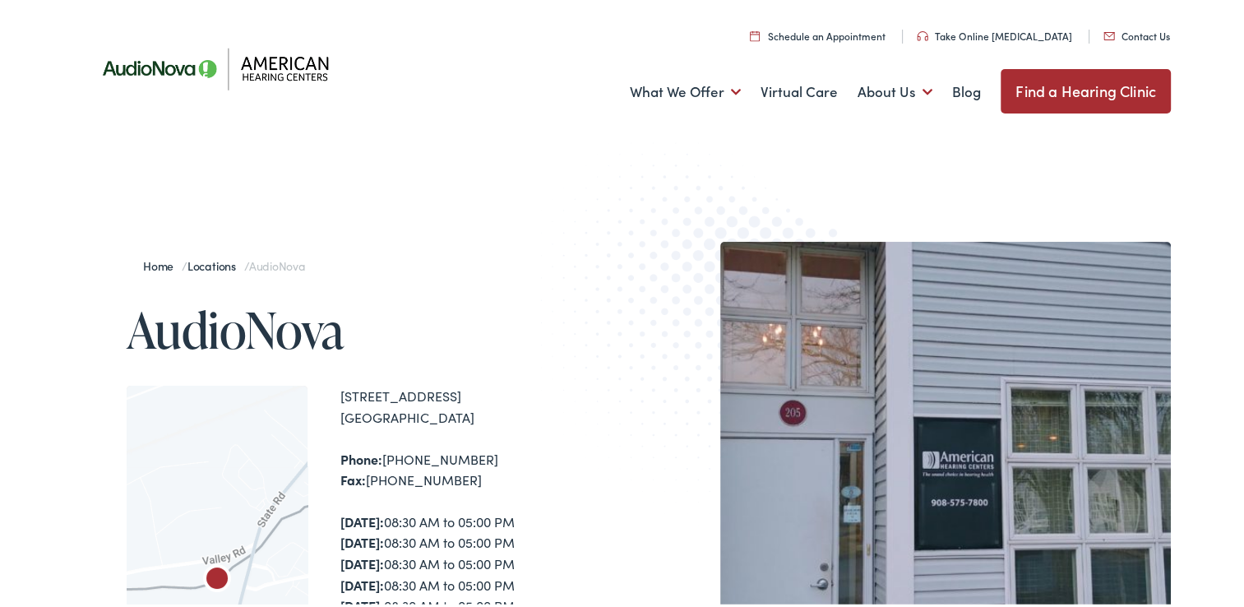
click at [993, 35] on link "Take Online [MEDICAL_DATA]" at bounding box center [994, 32] width 155 height 14
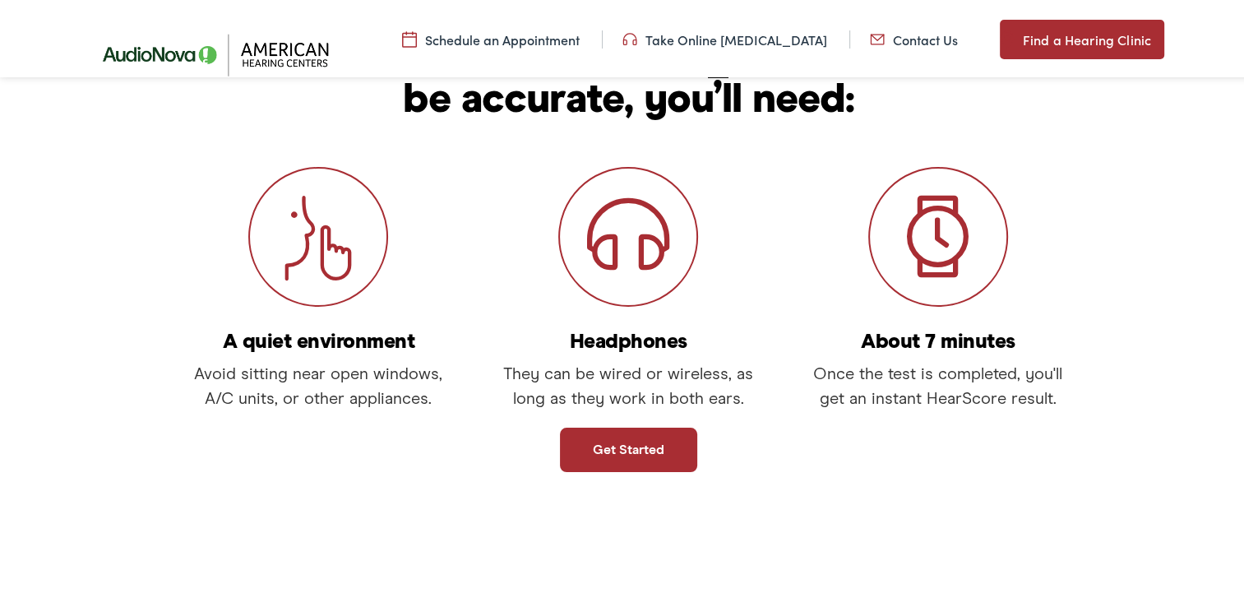
scroll to position [269, 0]
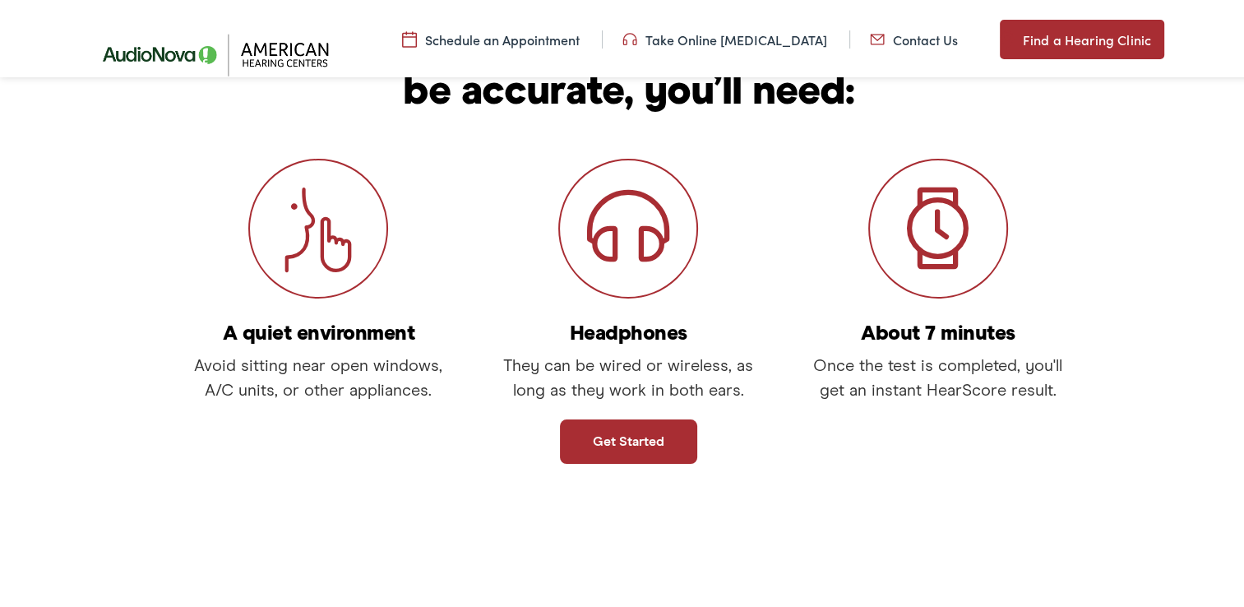
click at [621, 440] on link "Get started" at bounding box center [628, 438] width 137 height 44
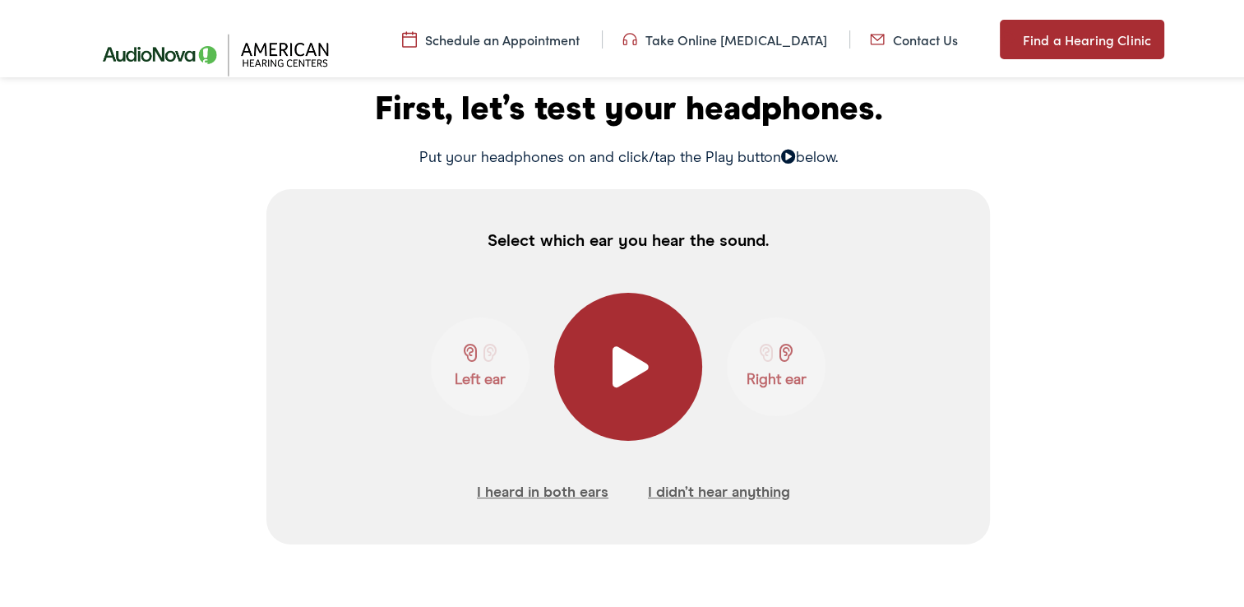
click at [625, 369] on span at bounding box center [628, 363] width 40 height 41
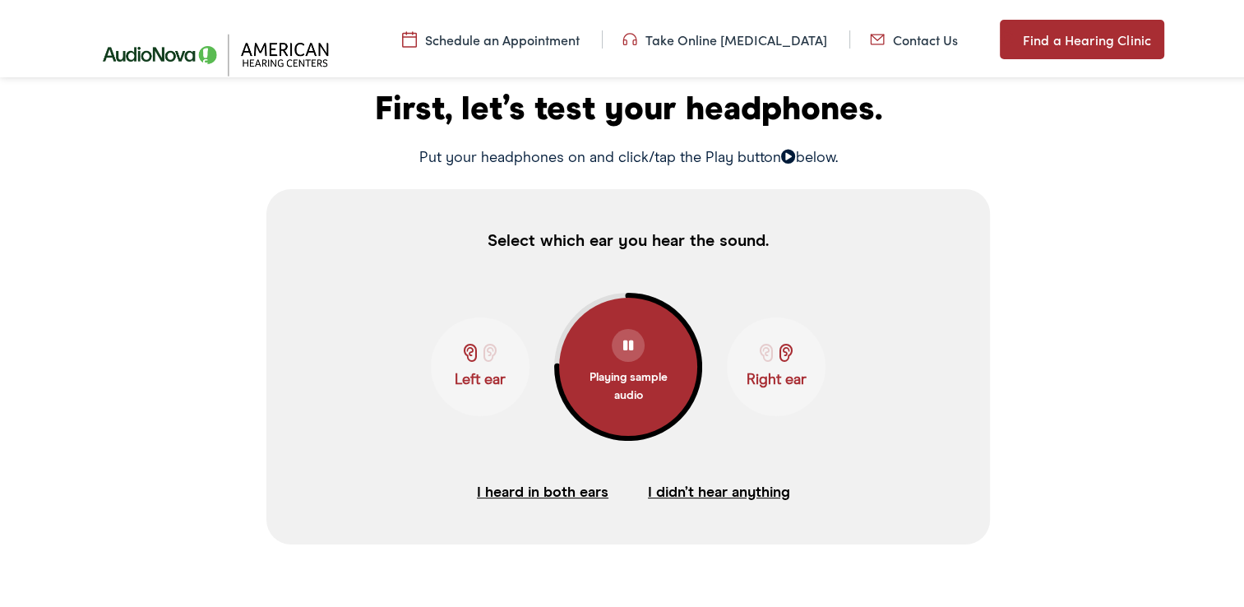
click at [776, 372] on p "Right ear" at bounding box center [776, 377] width 89 height 18
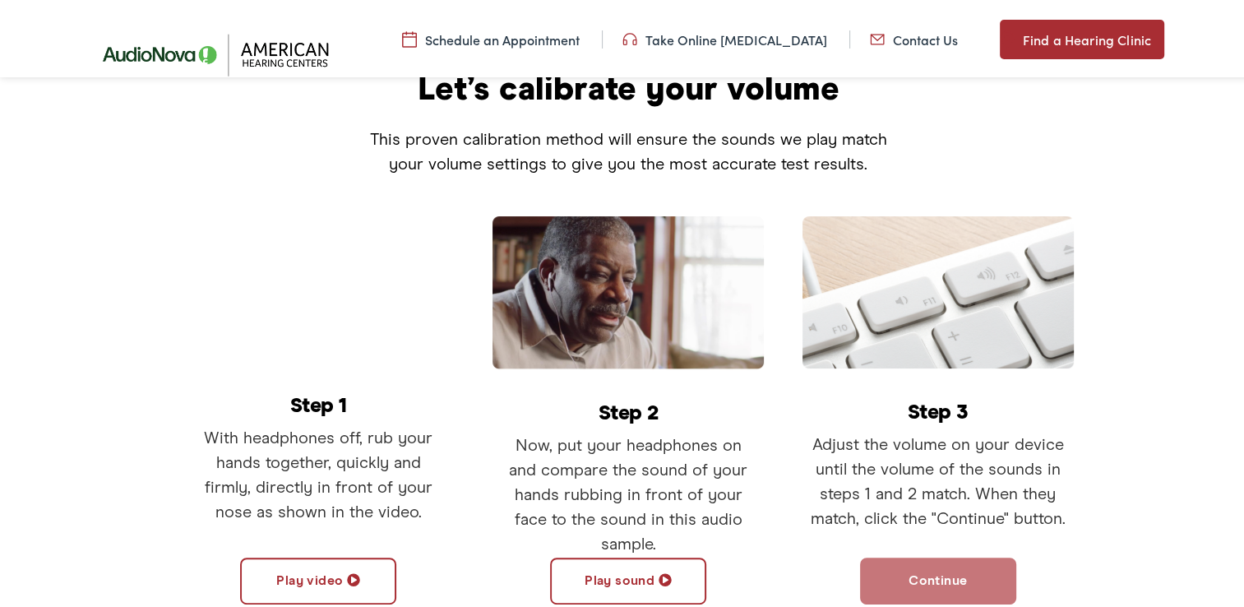
click at [316, 584] on button "Play video" at bounding box center [318, 577] width 156 height 47
click at [641, 581] on button "Play sound" at bounding box center [628, 577] width 156 height 47
click at [921, 577] on button "Continue" at bounding box center [938, 577] width 156 height 47
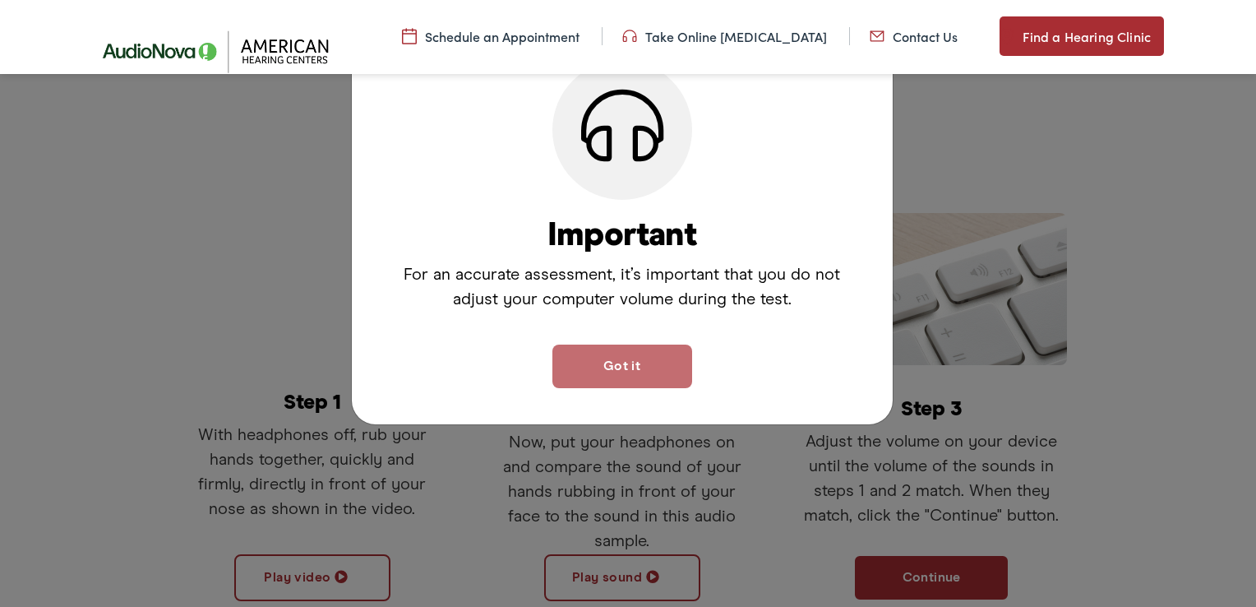
click at [620, 357] on button "Got it" at bounding box center [623, 367] width 140 height 44
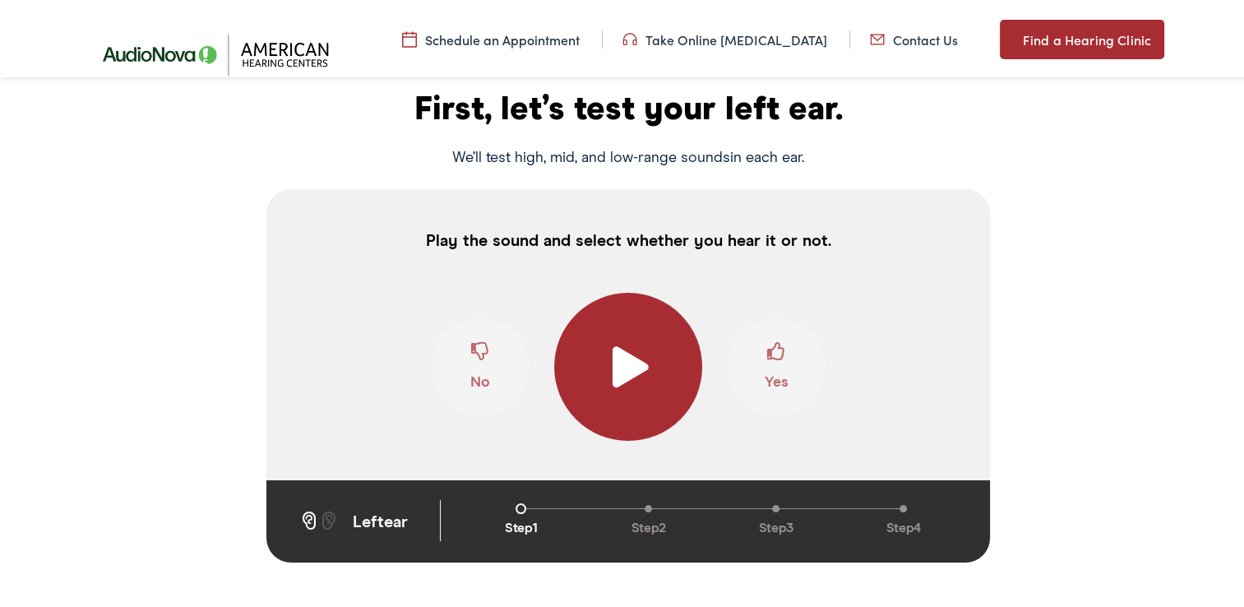
click at [620, 357] on span at bounding box center [628, 363] width 40 height 41
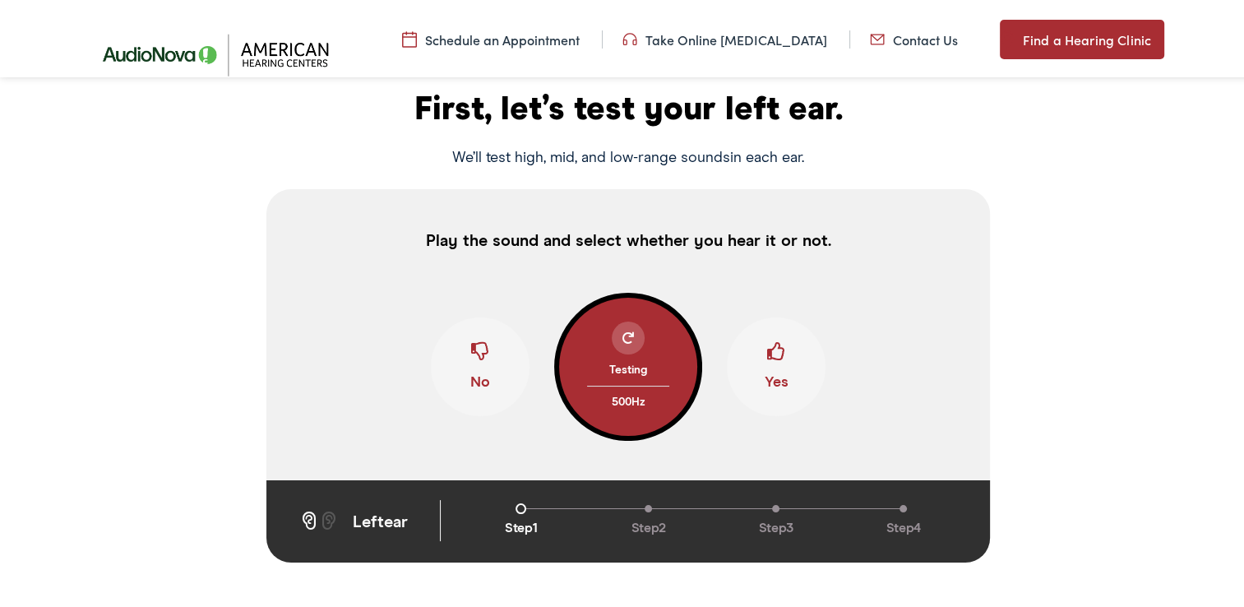
click at [488, 357] on button "No" at bounding box center [480, 363] width 99 height 99
click at [471, 363] on span at bounding box center [480, 354] width 18 height 31
click at [767, 356] on span at bounding box center [776, 354] width 18 height 31
click at [471, 367] on span at bounding box center [480, 354] width 18 height 31
drag, startPoint x: 470, startPoint y: 370, endPoint x: 449, endPoint y: 364, distance: 21.3
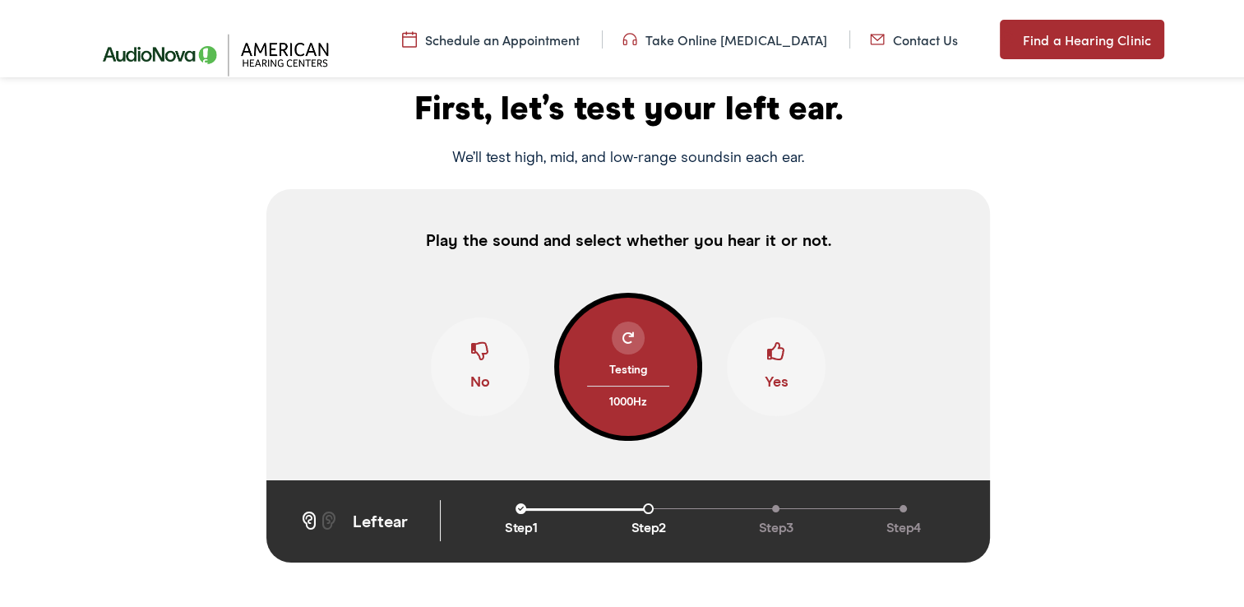
click at [470, 371] on button "No" at bounding box center [480, 363] width 99 height 99
drag, startPoint x: 770, startPoint y: 354, endPoint x: 738, endPoint y: 340, distance: 35.0
click at [770, 354] on span at bounding box center [776, 354] width 18 height 31
click at [628, 336] on div at bounding box center [628, 334] width 33 height 33
click at [767, 357] on span at bounding box center [776, 354] width 18 height 31
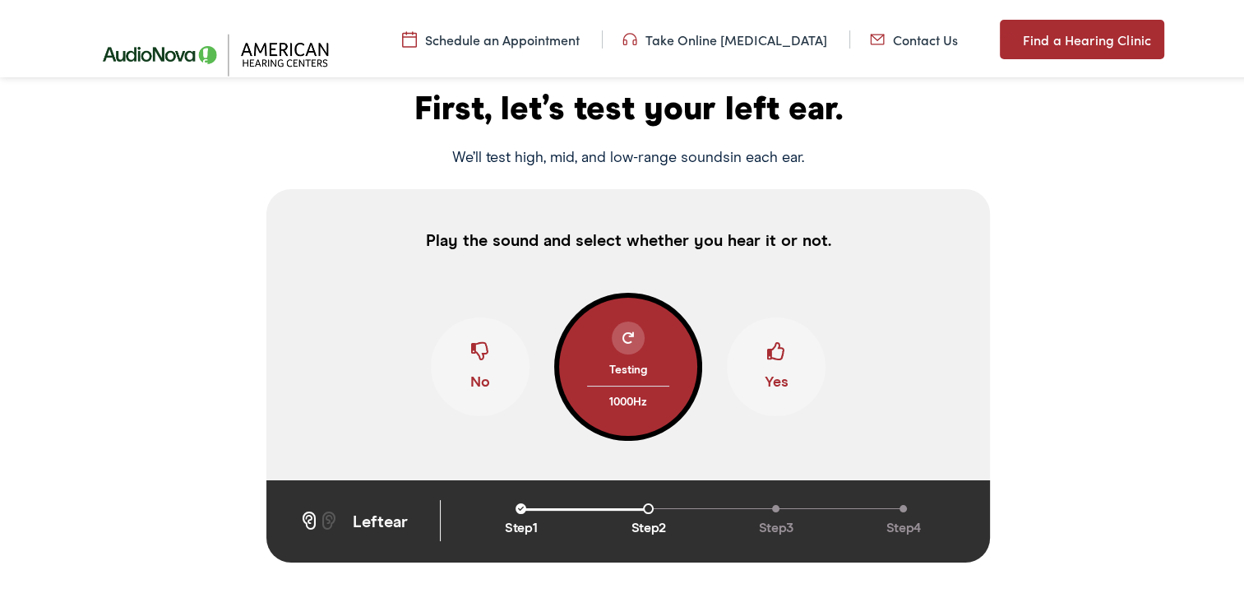
click at [484, 345] on button "No" at bounding box center [480, 363] width 99 height 99
click at [771, 359] on span at bounding box center [776, 354] width 18 height 31
click at [471, 356] on span at bounding box center [480, 354] width 18 height 31
click at [770, 384] on button "Yes" at bounding box center [776, 363] width 99 height 99
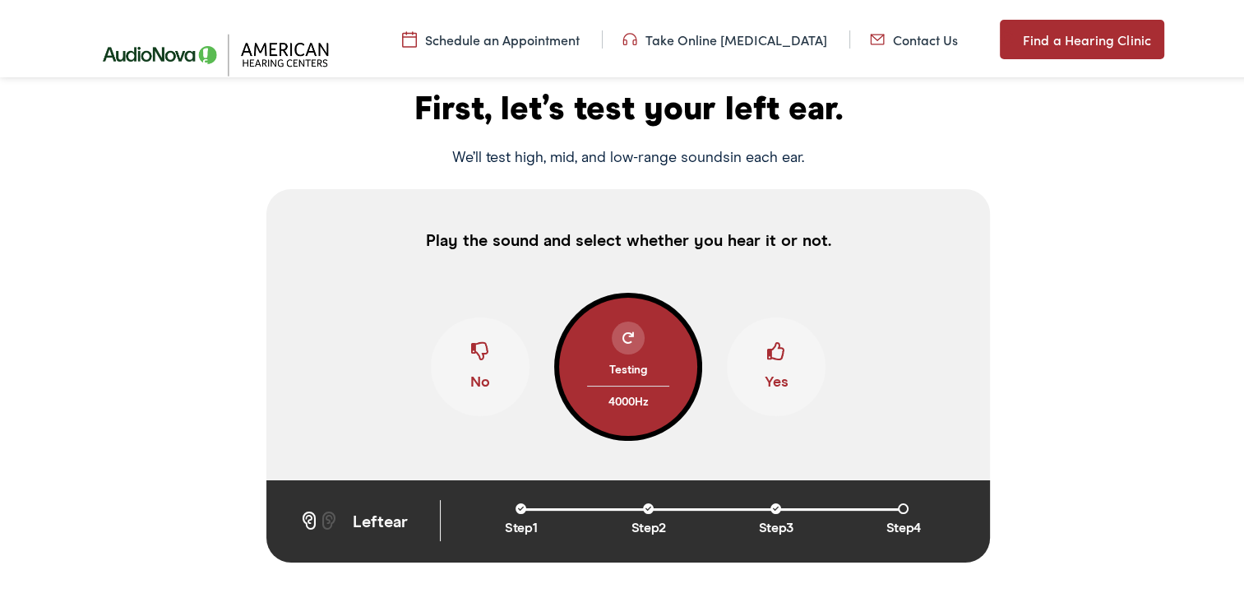
click at [770, 384] on button "Yes" at bounding box center [776, 363] width 99 height 99
click at [624, 327] on div at bounding box center [628, 334] width 33 height 33
click at [474, 342] on span at bounding box center [480, 354] width 18 height 31
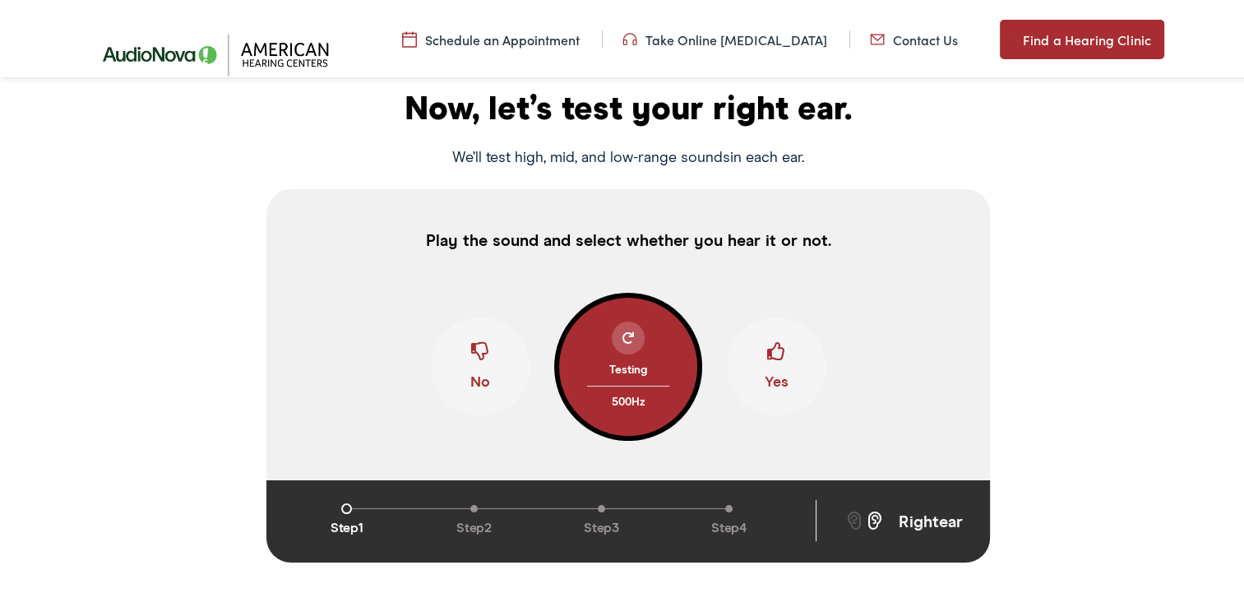
click at [622, 340] on span at bounding box center [628, 335] width 12 height 12
click at [471, 354] on span at bounding box center [480, 354] width 18 height 31
click at [773, 377] on button "Yes" at bounding box center [776, 363] width 99 height 99
click at [473, 352] on span at bounding box center [480, 354] width 18 height 31
click at [774, 363] on span at bounding box center [776, 354] width 18 height 31
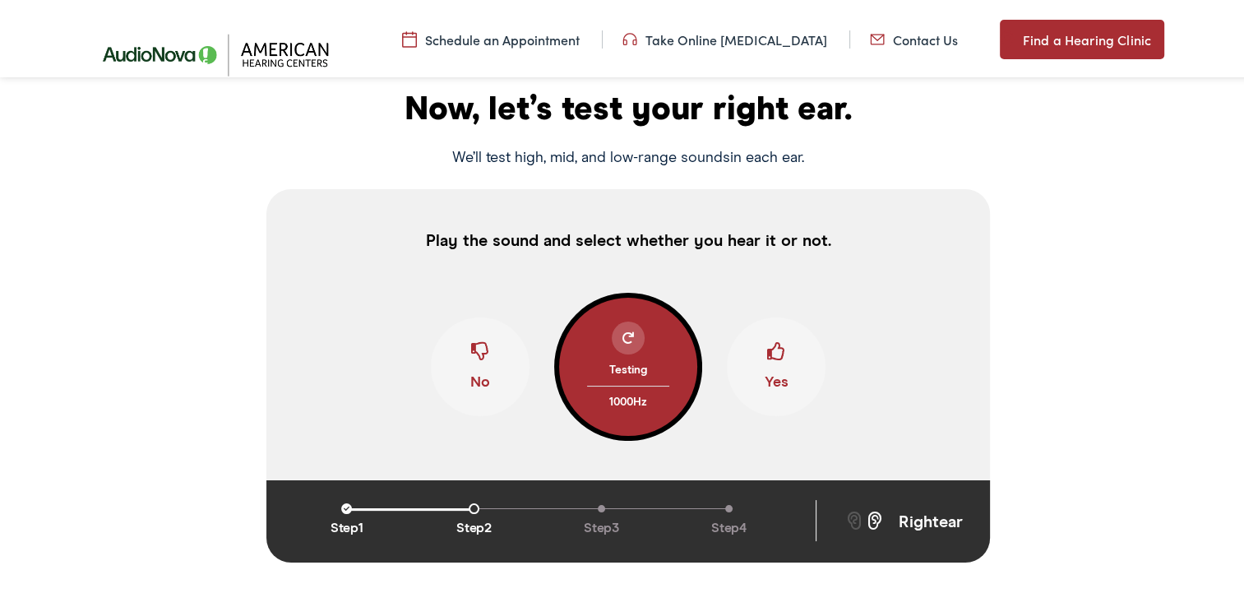
click at [774, 363] on span at bounding box center [776, 354] width 18 height 31
click at [622, 334] on span at bounding box center [628, 335] width 12 height 12
click at [473, 348] on span at bounding box center [480, 354] width 18 height 31
click at [772, 352] on span at bounding box center [776, 354] width 18 height 31
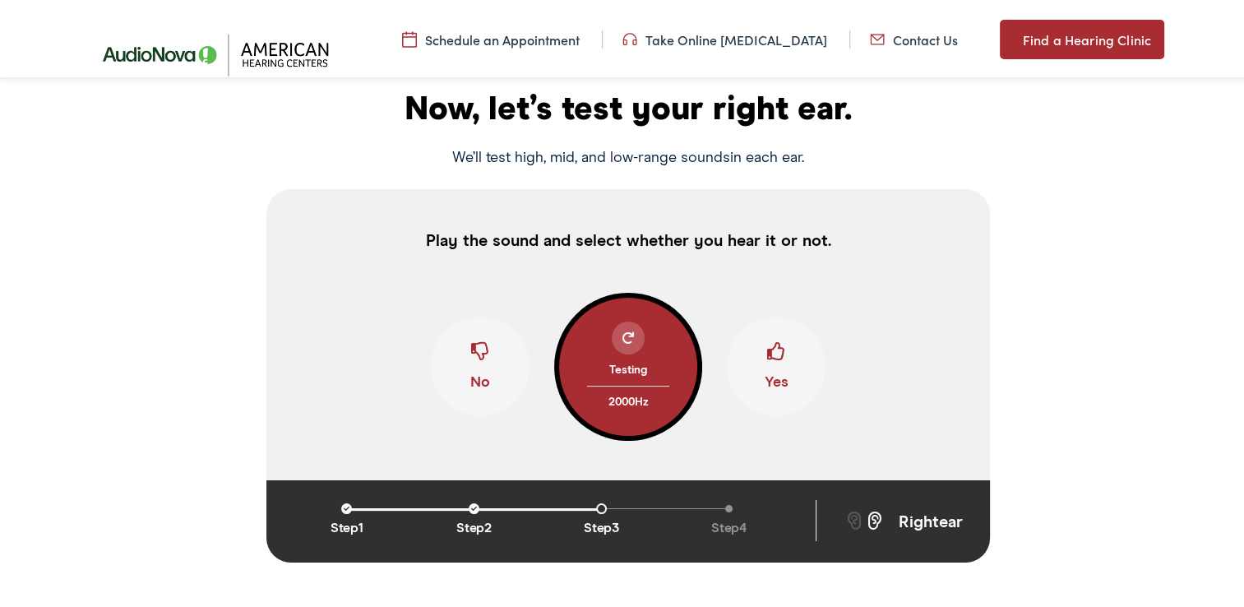
click at [471, 345] on span at bounding box center [480, 354] width 18 height 31
click at [773, 355] on span at bounding box center [776, 354] width 18 height 31
click at [471, 341] on span at bounding box center [480, 354] width 18 height 31
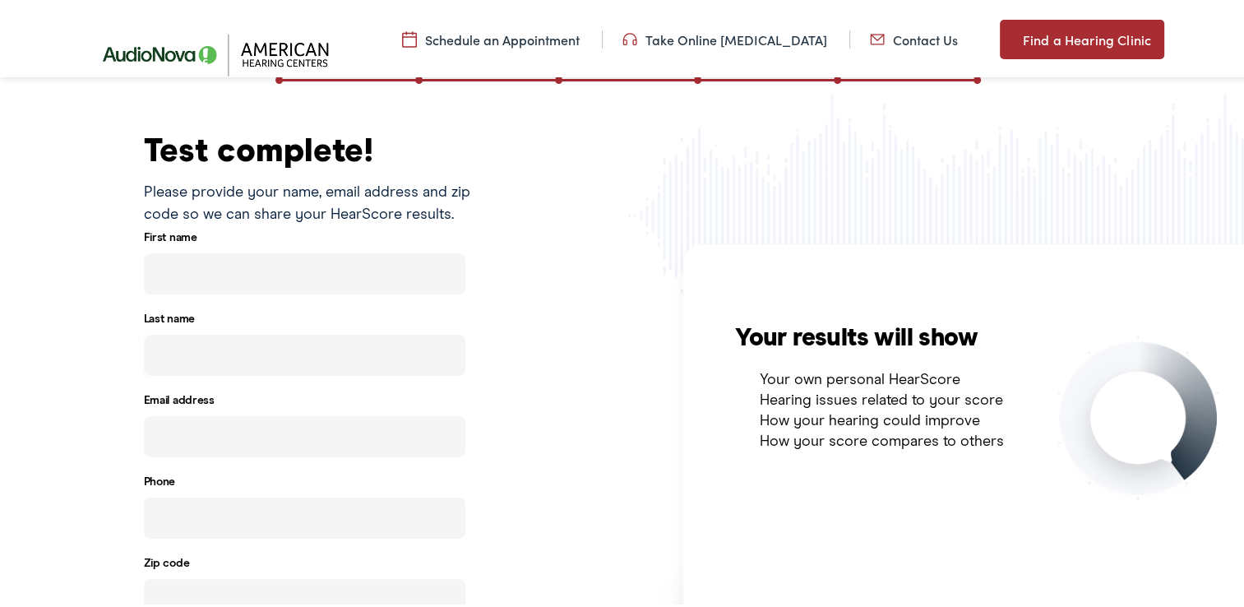
scroll to position [0, 0]
